Goal: Check status

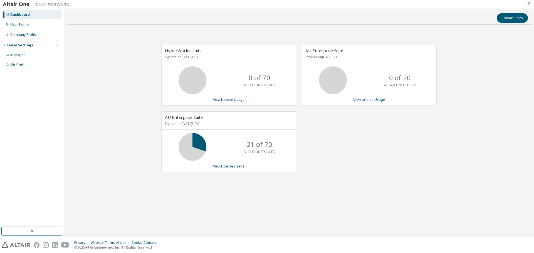
click at [435, 147] on div "AU Enterprise Suite Expires on [DATE] UTC 0 of 20 ALTAIR UNITS USED View Licens…" at bounding box center [366, 111] width 140 height 133
